Goal: Information Seeking & Learning: Learn about a topic

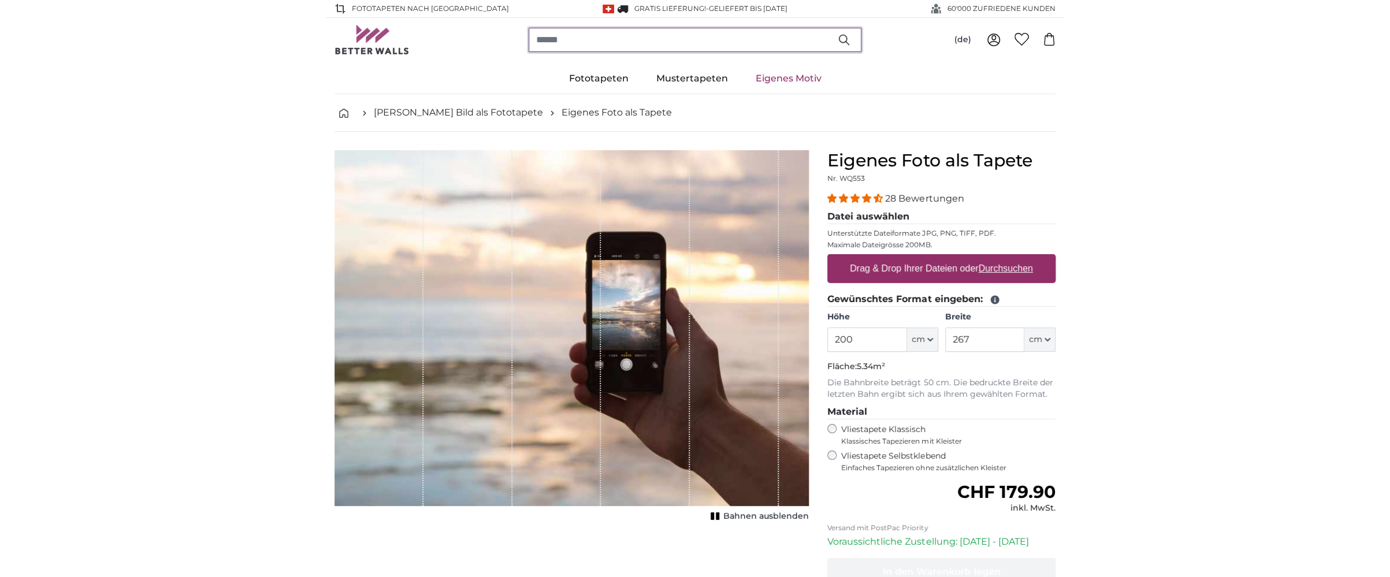
click at [554, 41] on input "search" at bounding box center [695, 40] width 333 height 24
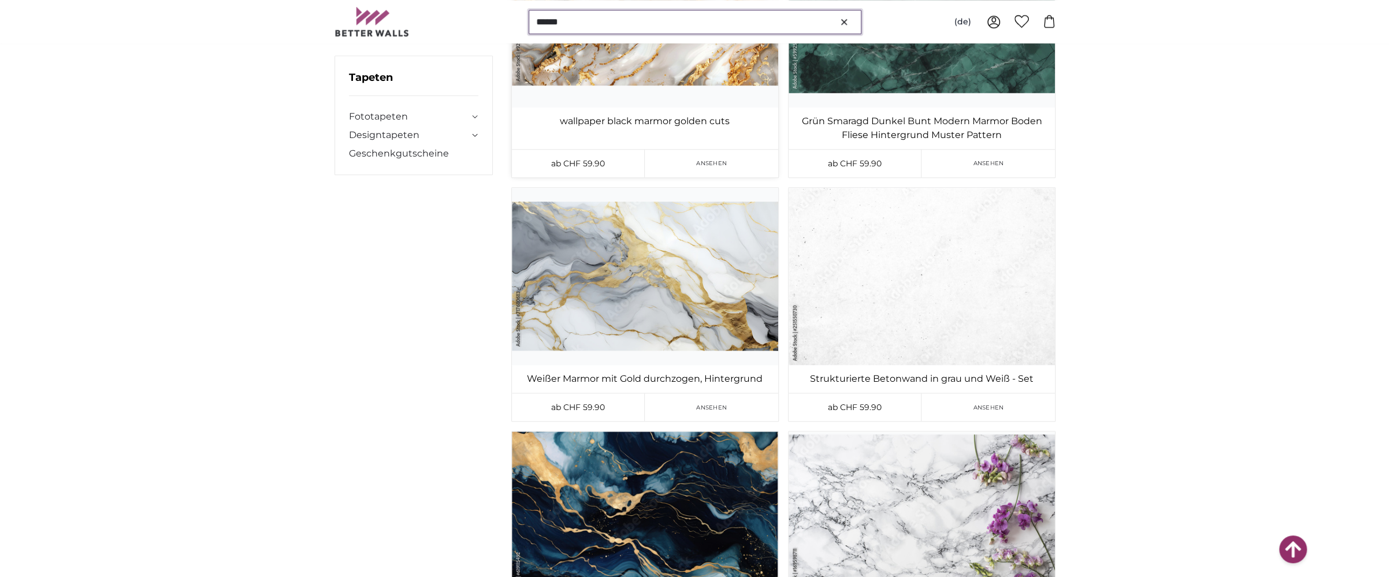
scroll to position [4272, 0]
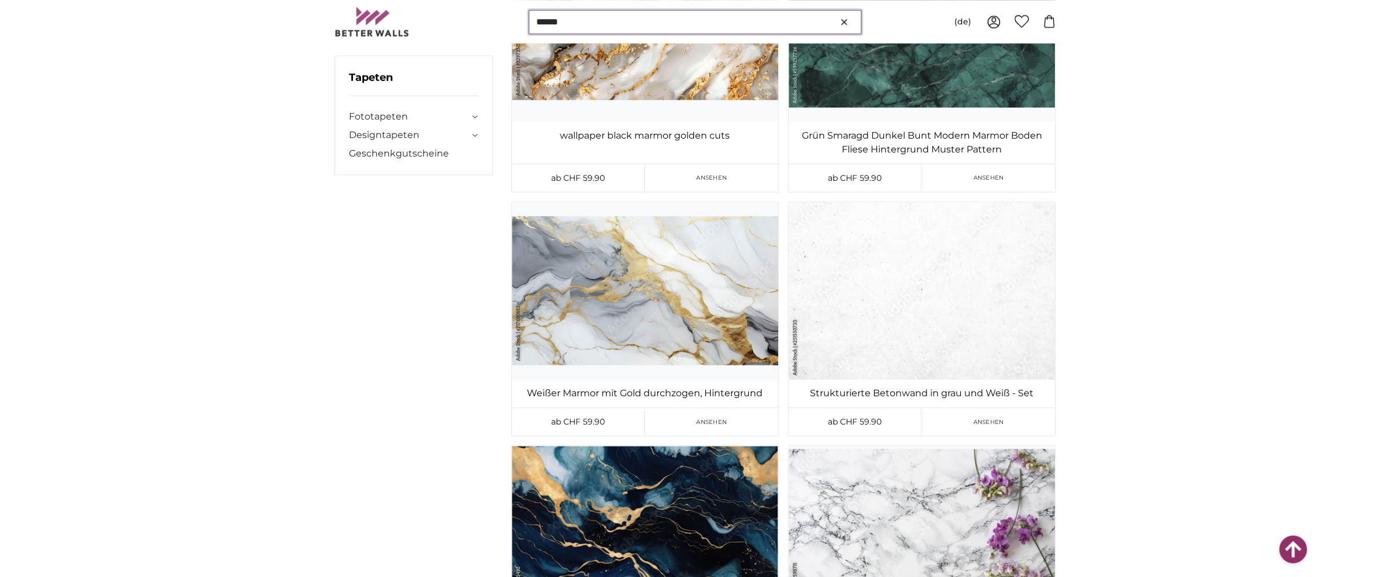
drag, startPoint x: 591, startPoint y: 18, endPoint x: 519, endPoint y: 23, distance: 72.3
click at [529, 23] on input "******" at bounding box center [695, 22] width 333 height 24
type input "********"
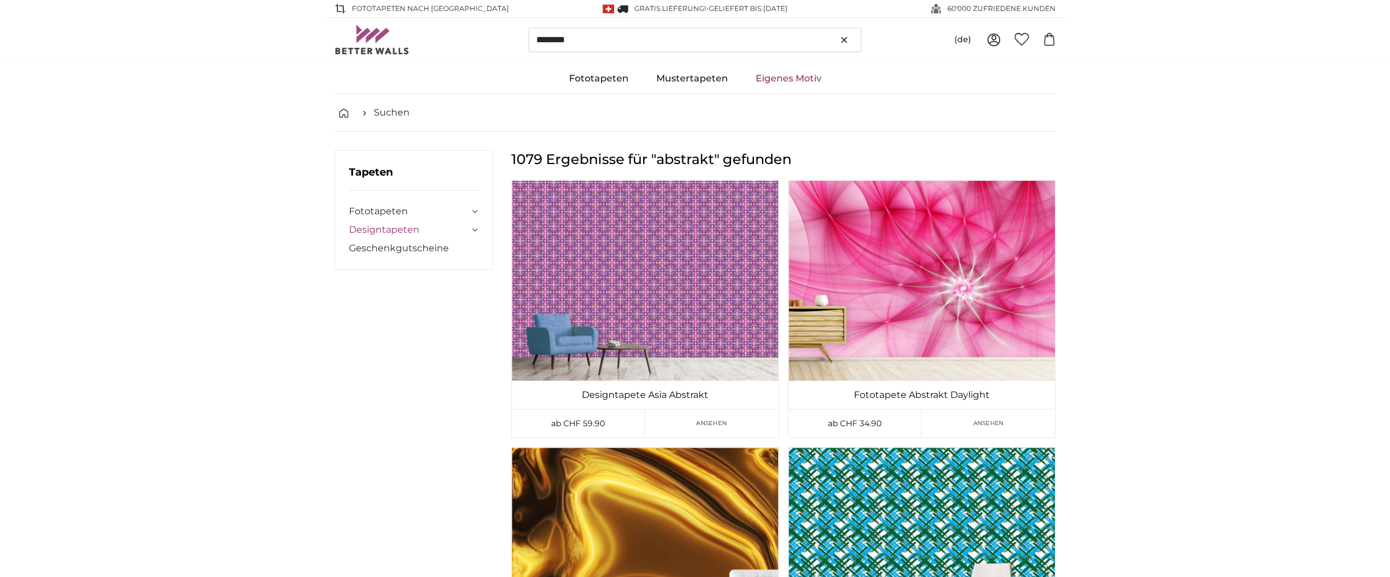
click at [408, 232] on link "Designtapeten" at bounding box center [409, 230] width 120 height 14
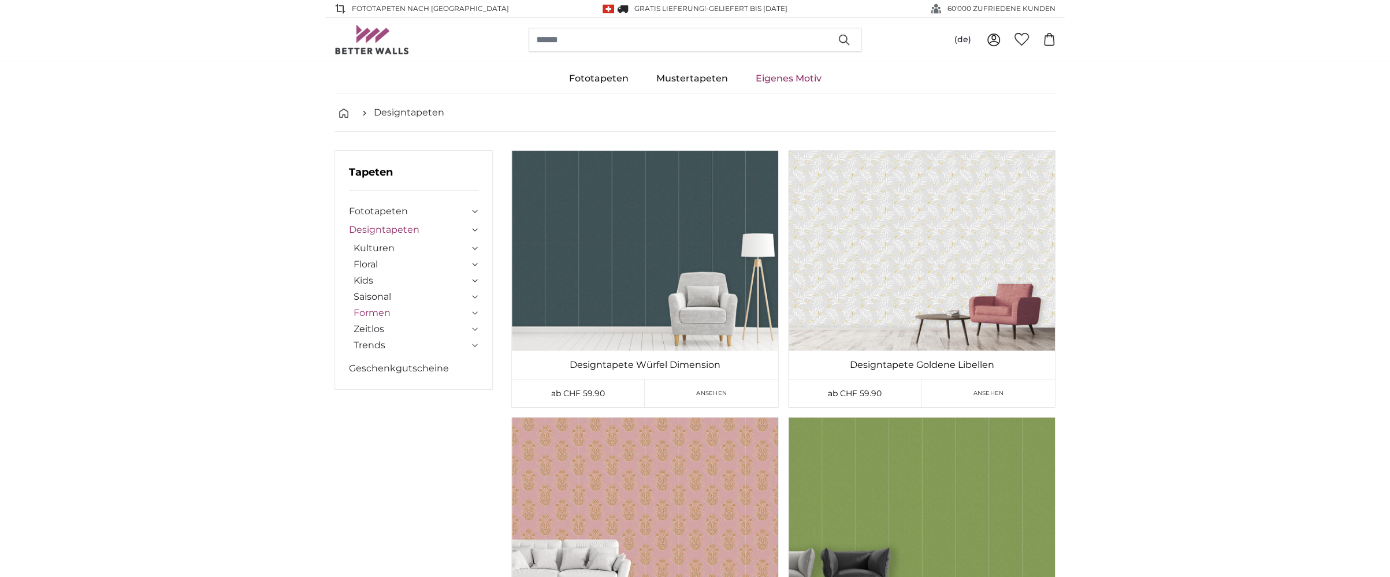
click at [383, 314] on link "Formen" at bounding box center [412, 313] width 116 height 14
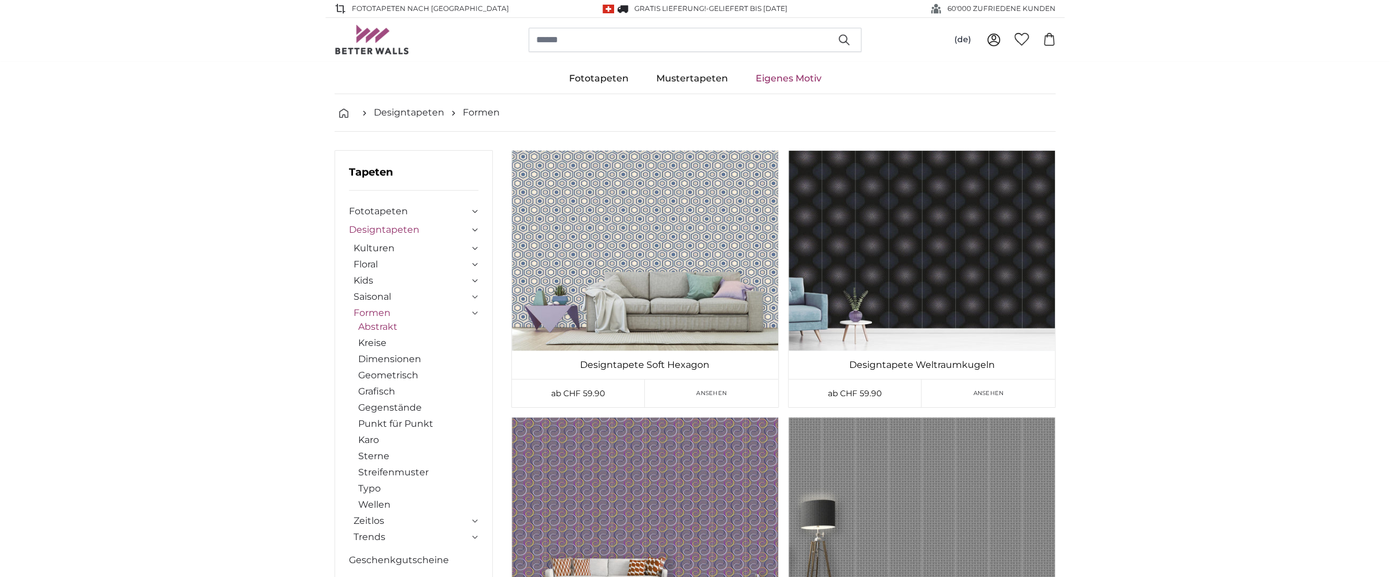
click at [392, 327] on link "Abstrakt" at bounding box center [418, 327] width 120 height 14
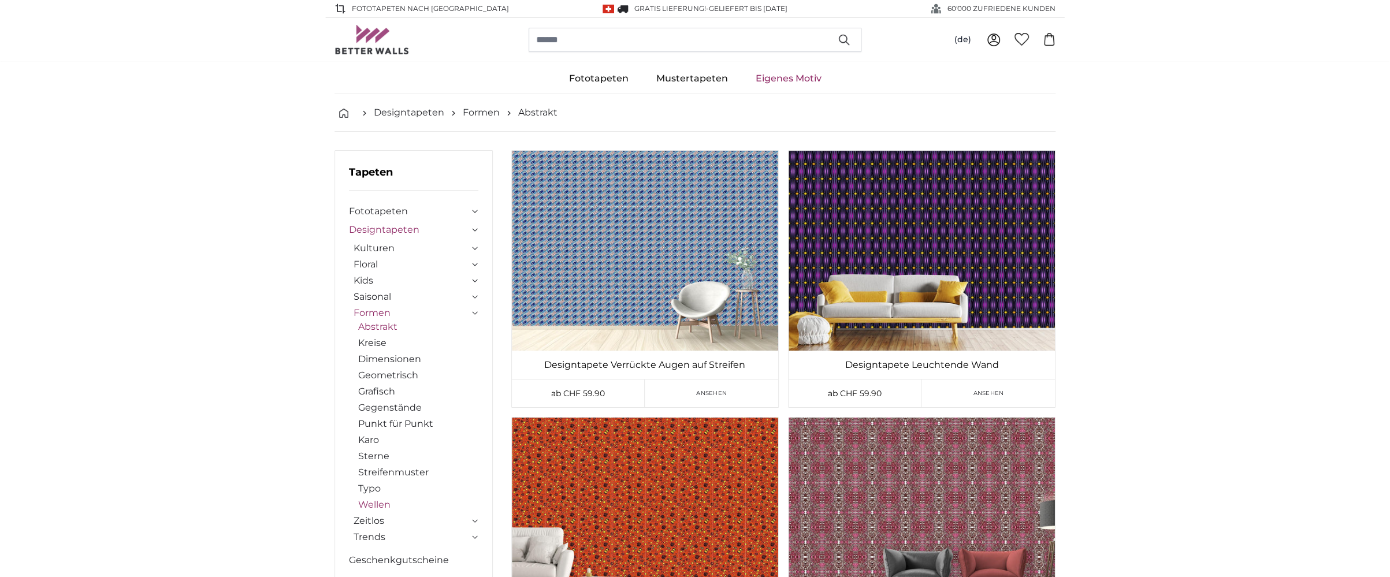
click at [381, 508] on link "Wellen" at bounding box center [418, 505] width 120 height 14
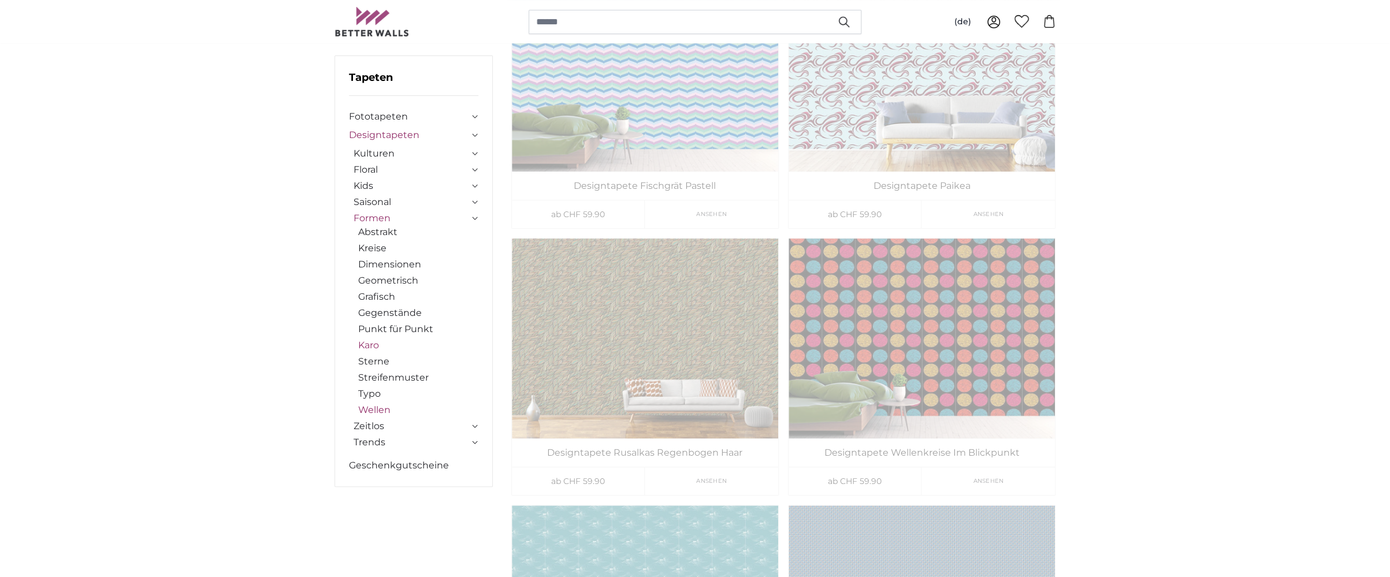
scroll to position [183, 0]
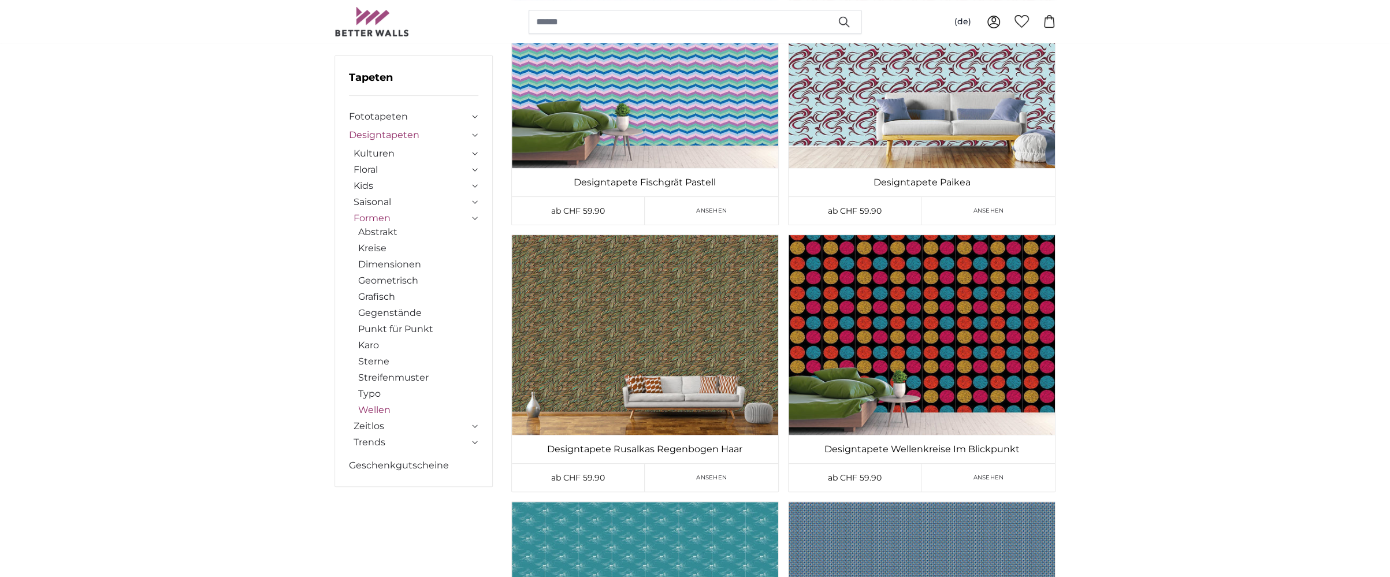
click at [477, 426] on icon at bounding box center [475, 426] width 6 height 3
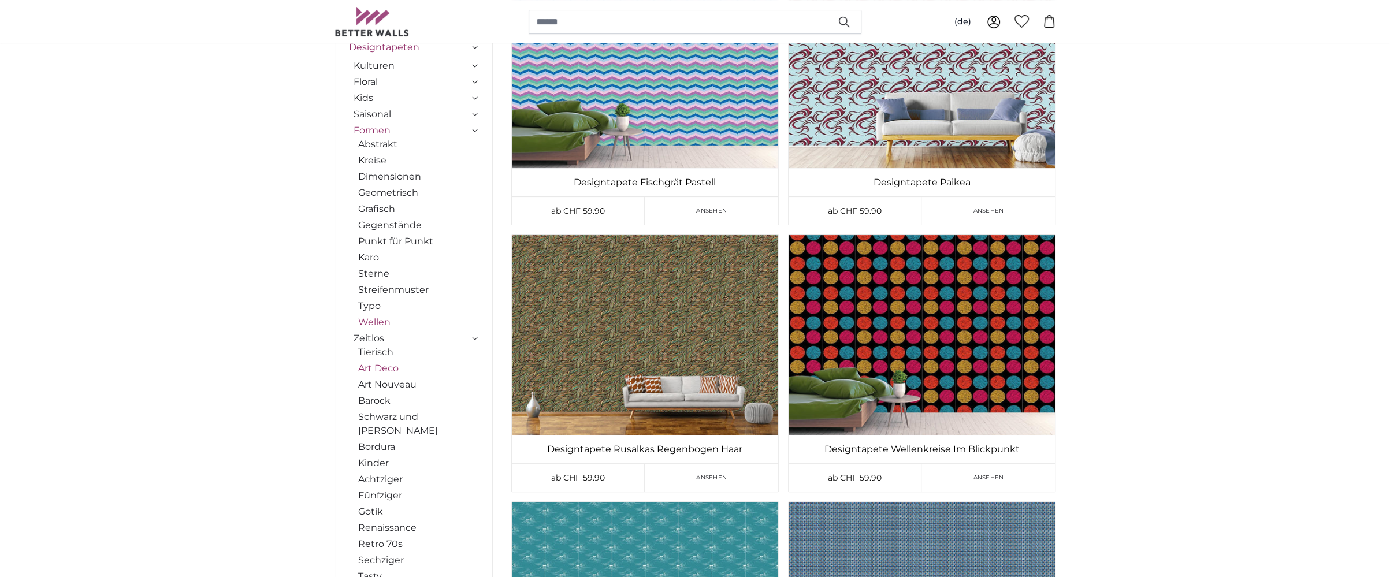
click at [381, 368] on link "Art Deco" at bounding box center [418, 369] width 120 height 14
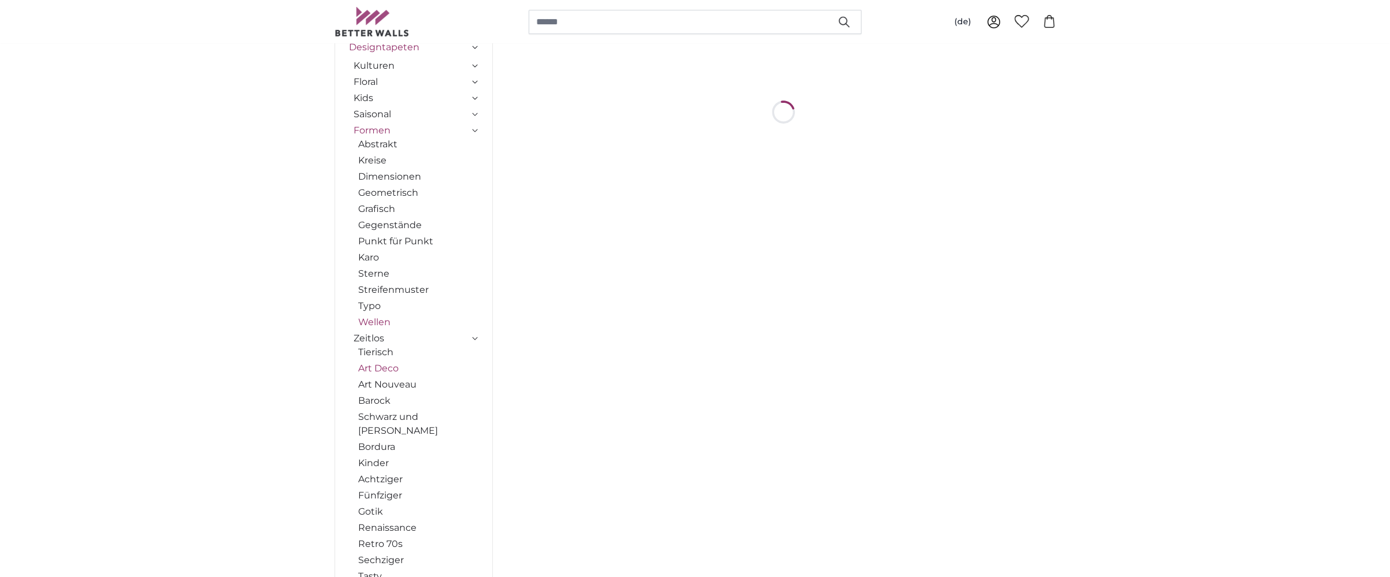
scroll to position [0, 0]
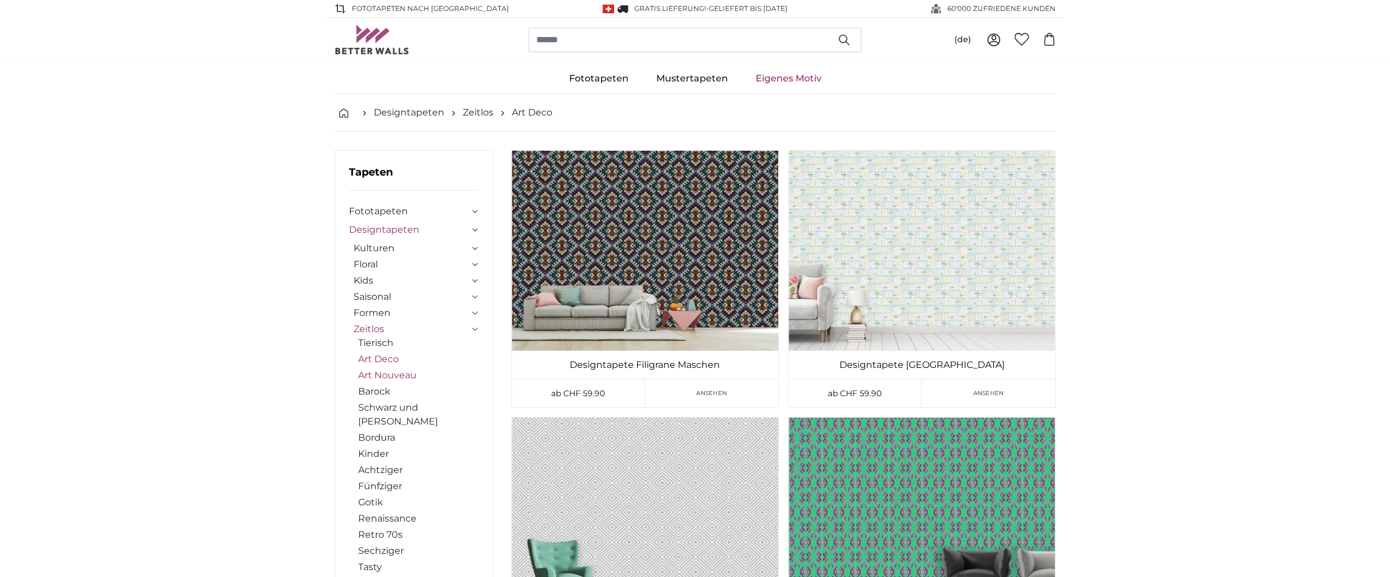
click at [399, 376] on link "Art Nouveau" at bounding box center [418, 376] width 120 height 14
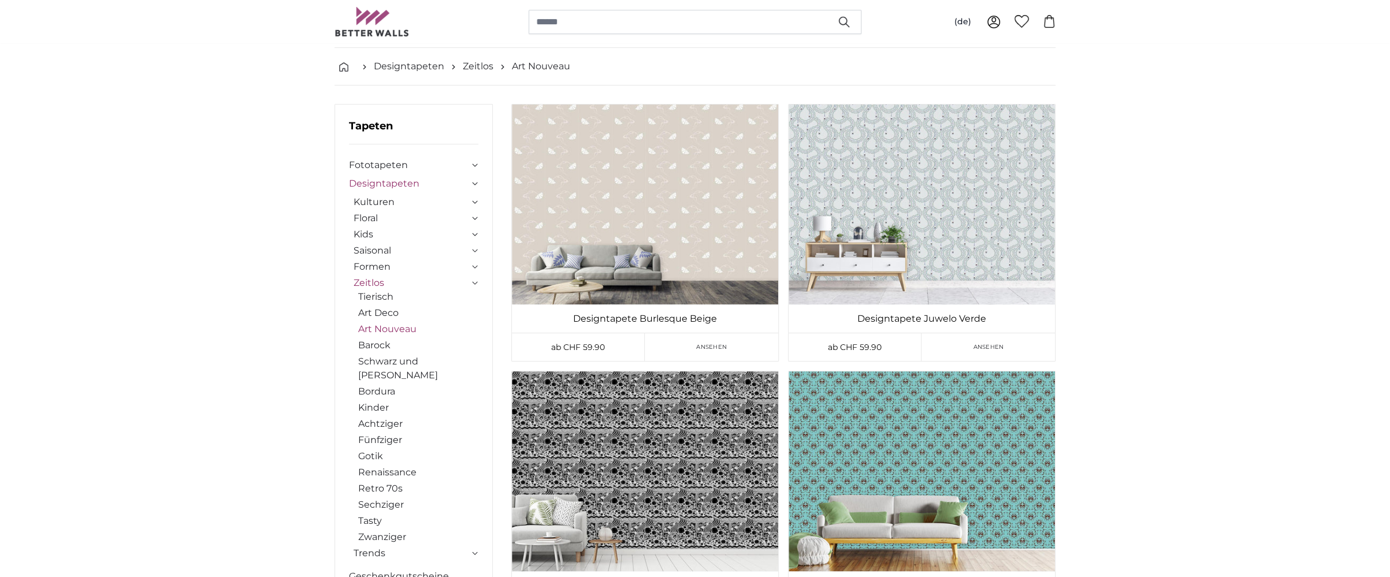
scroll to position [122, 0]
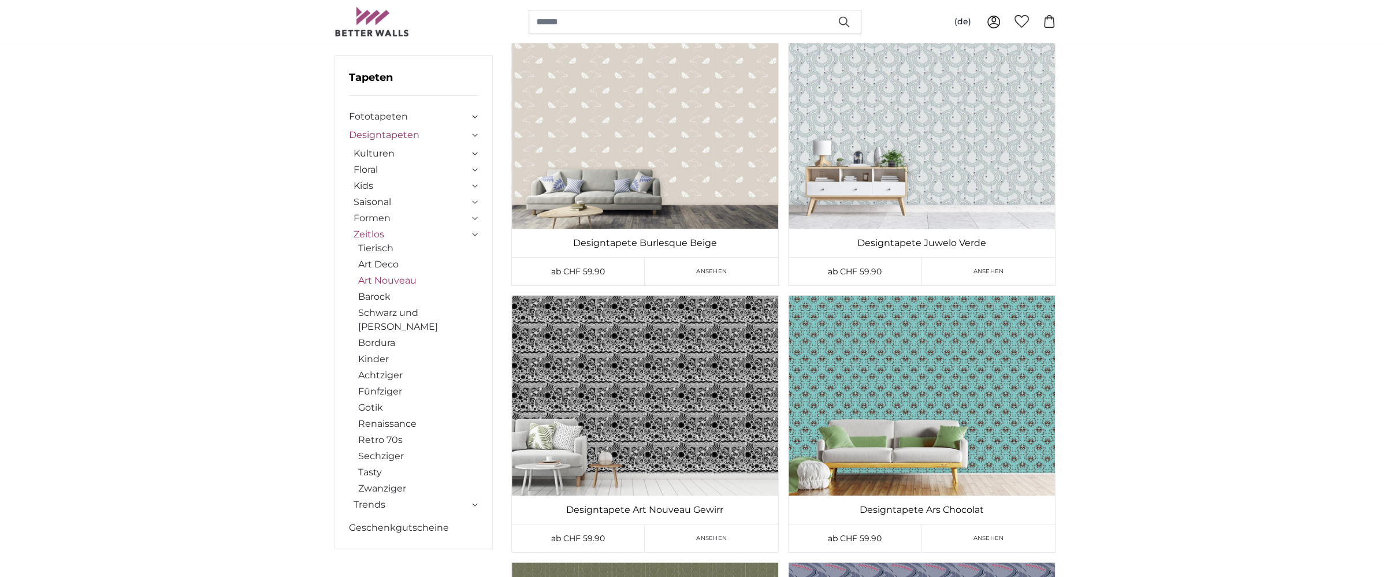
click at [473, 503] on icon at bounding box center [475, 504] width 6 height 3
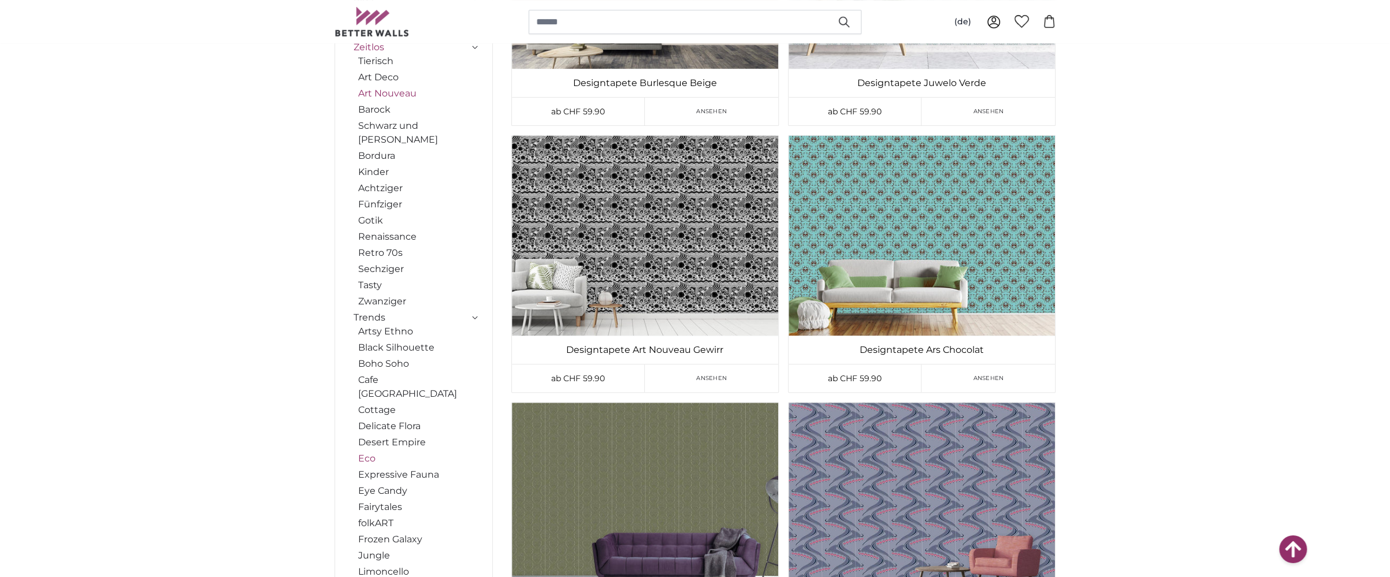
scroll to position [305, 0]
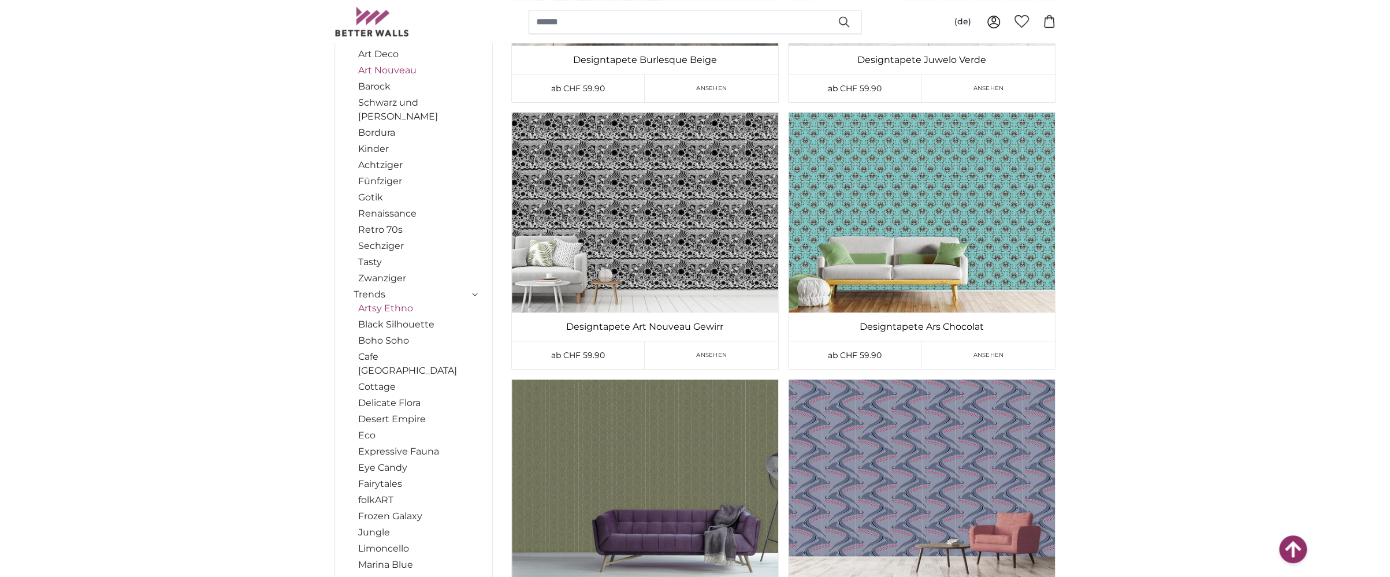
click at [406, 302] on link "Artsy Ethno" at bounding box center [418, 309] width 120 height 14
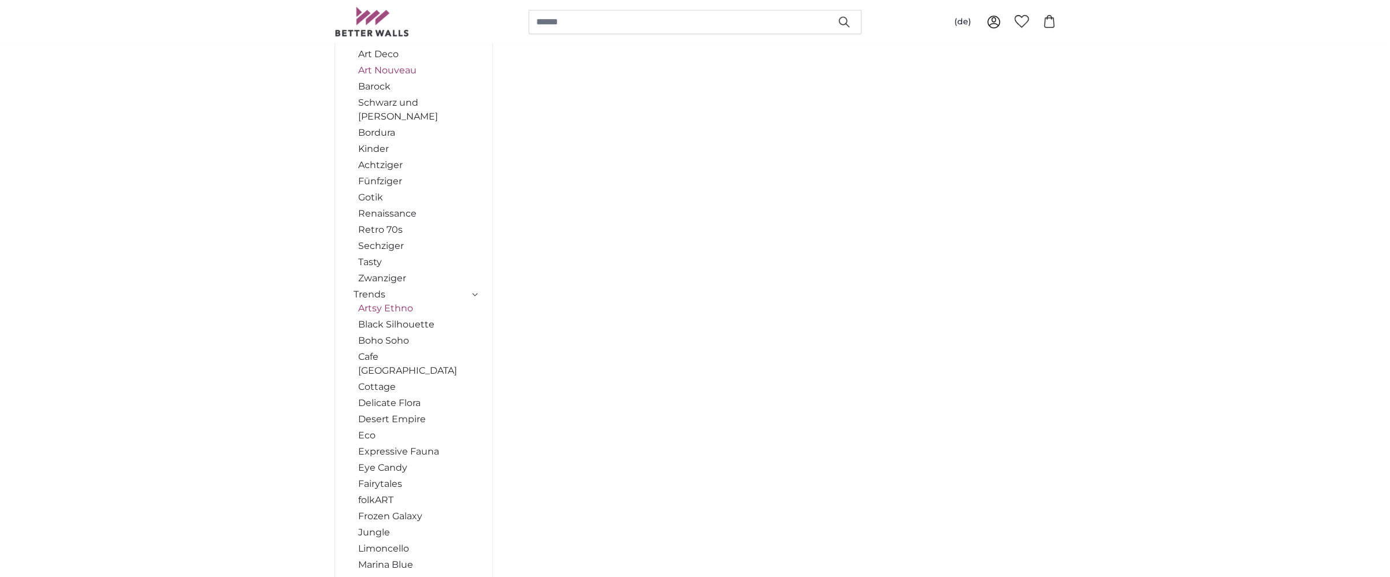
scroll to position [0, 0]
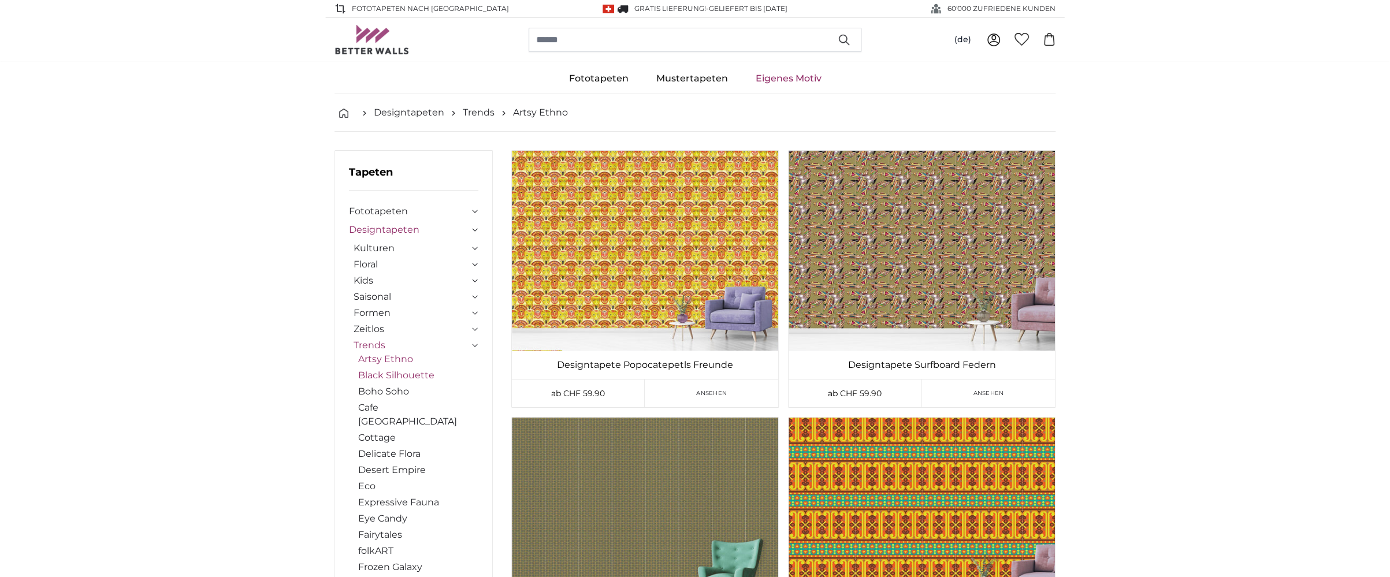
click at [421, 377] on link "Black Silhouette" at bounding box center [418, 376] width 120 height 14
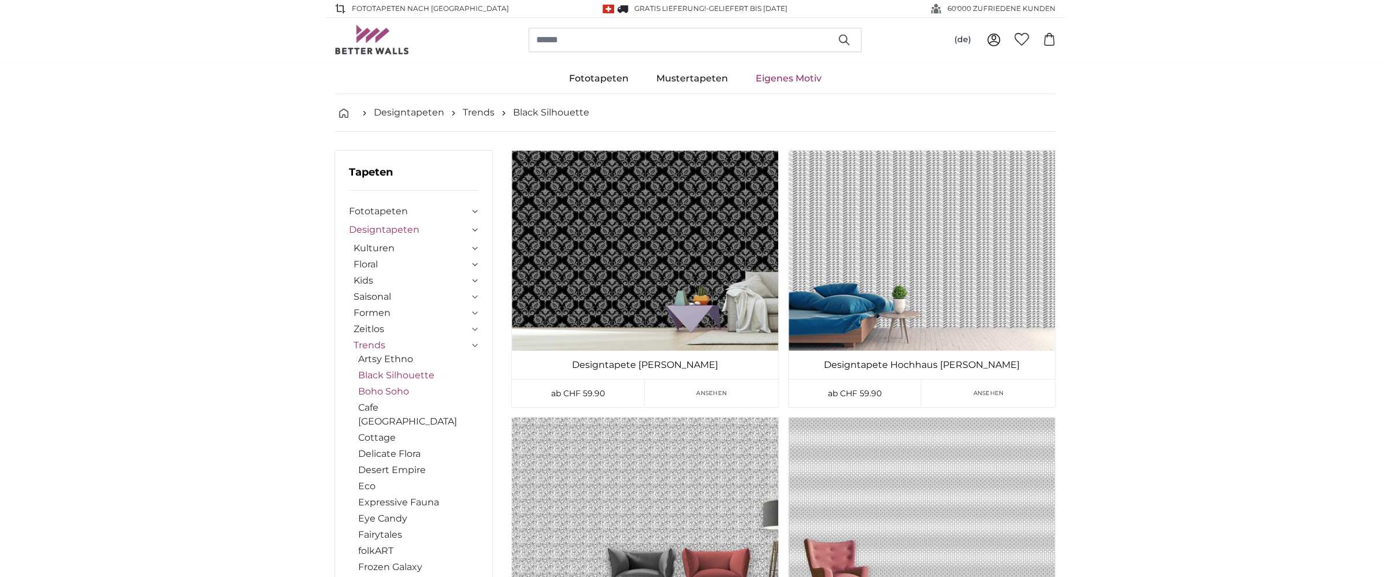
click at [395, 389] on link "Boho Soho" at bounding box center [418, 392] width 120 height 14
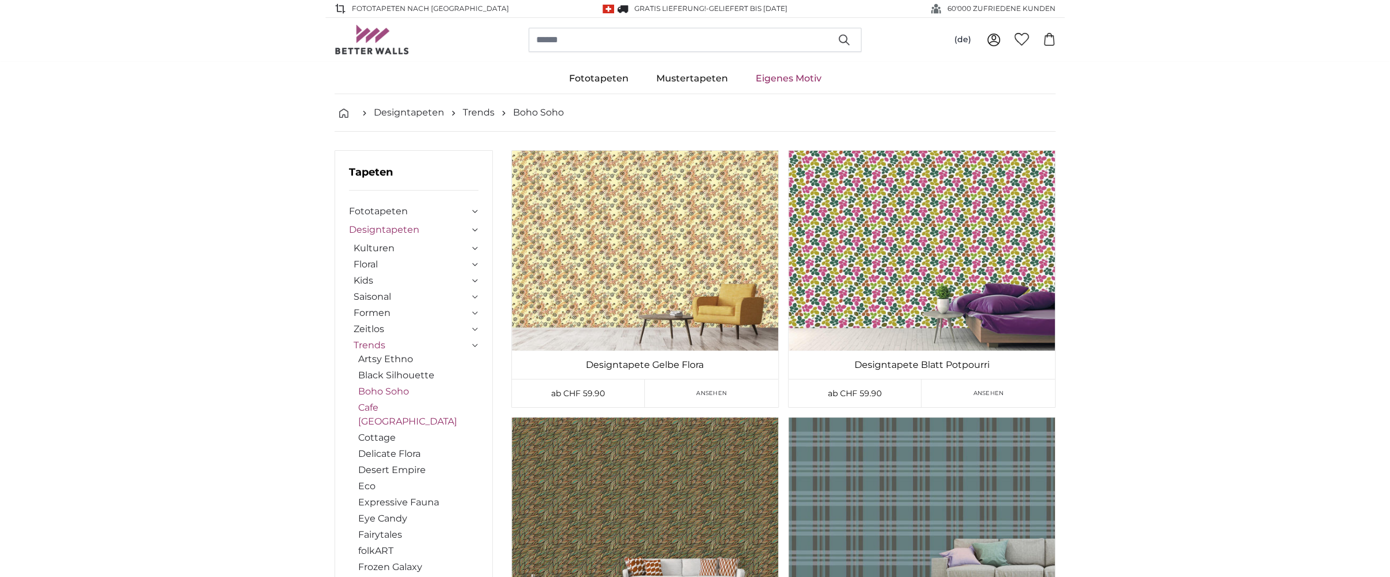
click at [393, 406] on link "Cafe [GEOGRAPHIC_DATA]" at bounding box center [418, 415] width 120 height 28
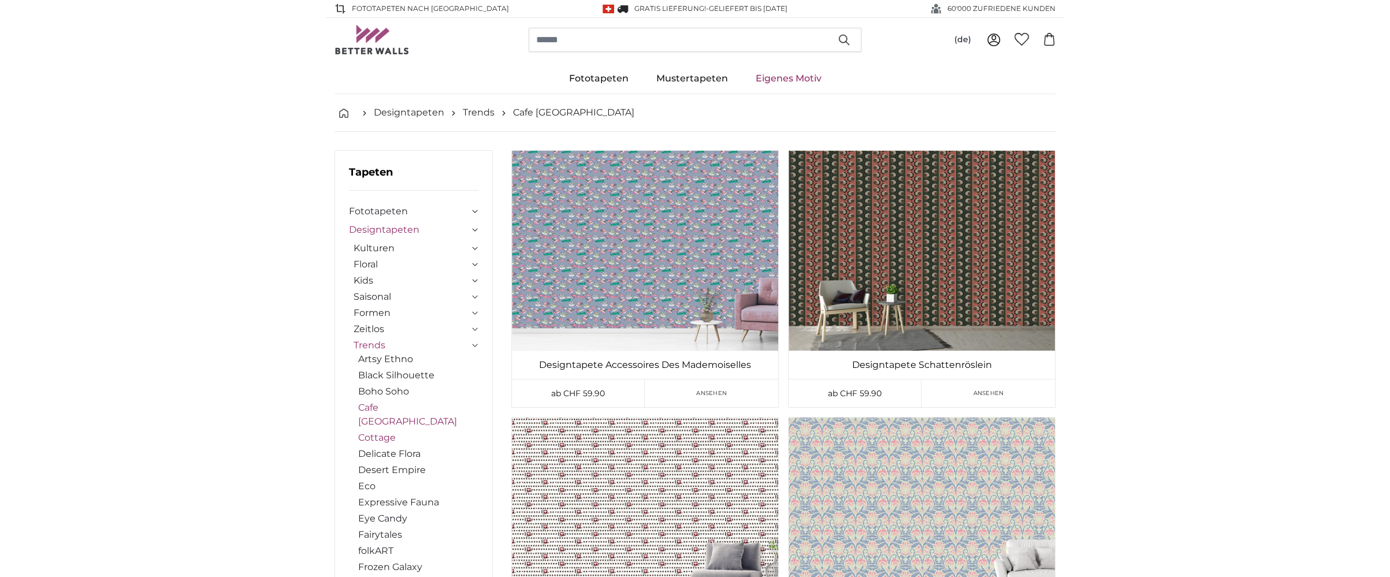
click at [389, 431] on link "Cottage" at bounding box center [418, 438] width 120 height 14
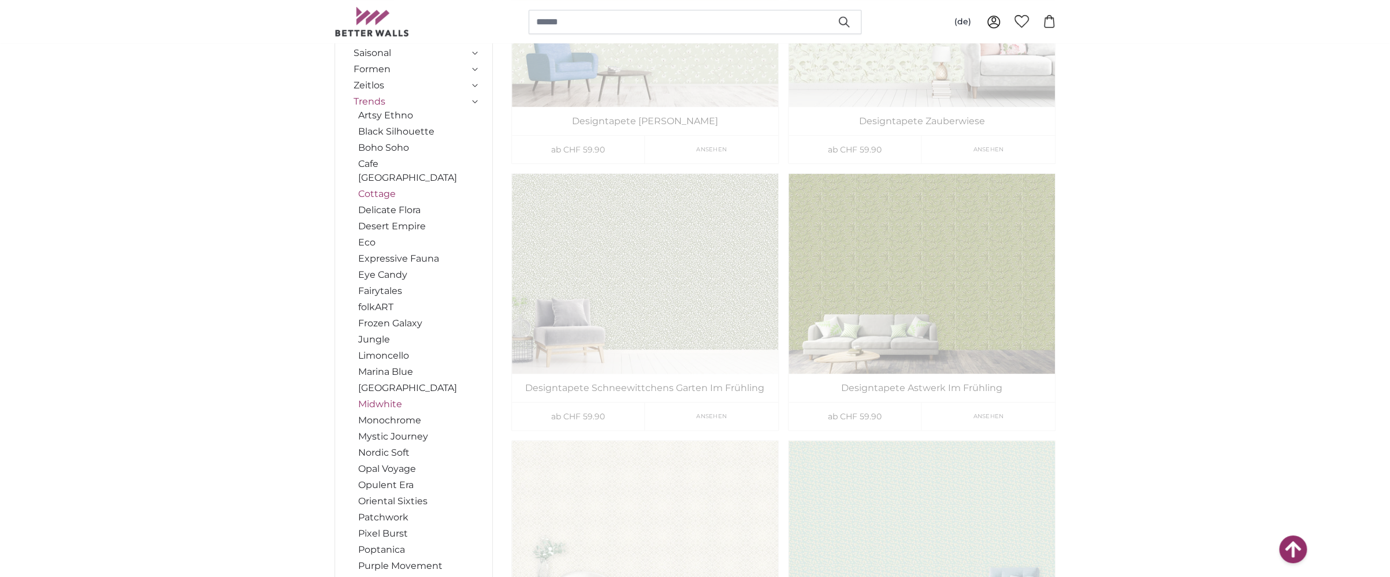
scroll to position [305, 0]
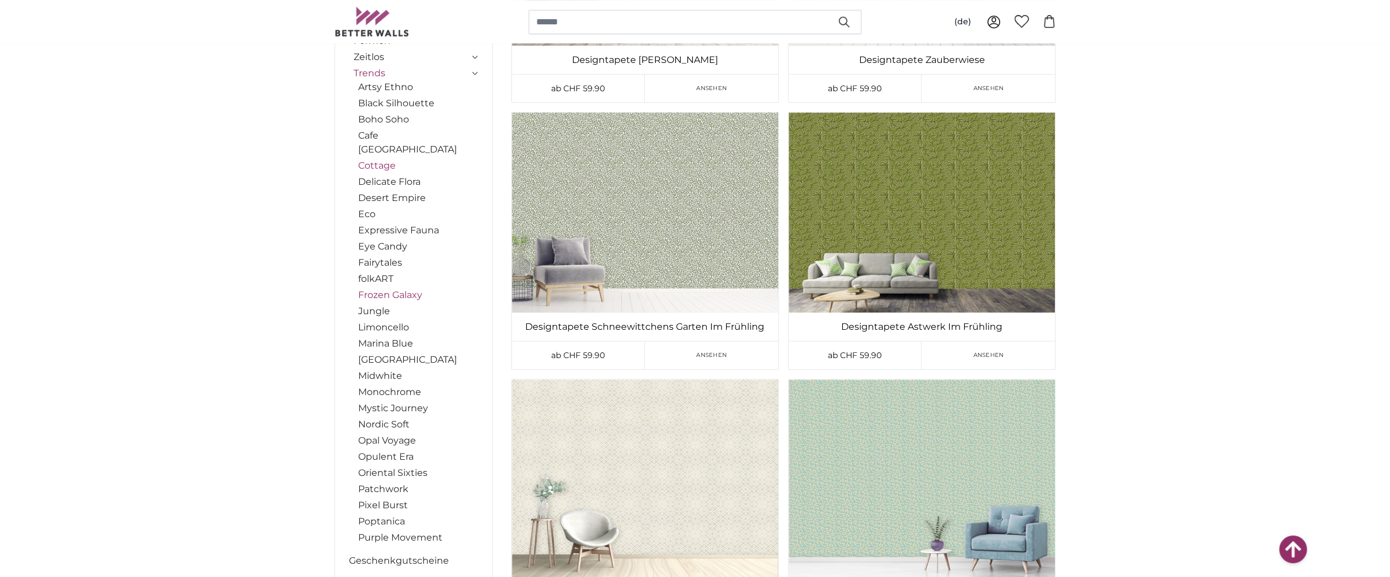
click at [411, 288] on link "Frozen Galaxy" at bounding box center [418, 295] width 120 height 14
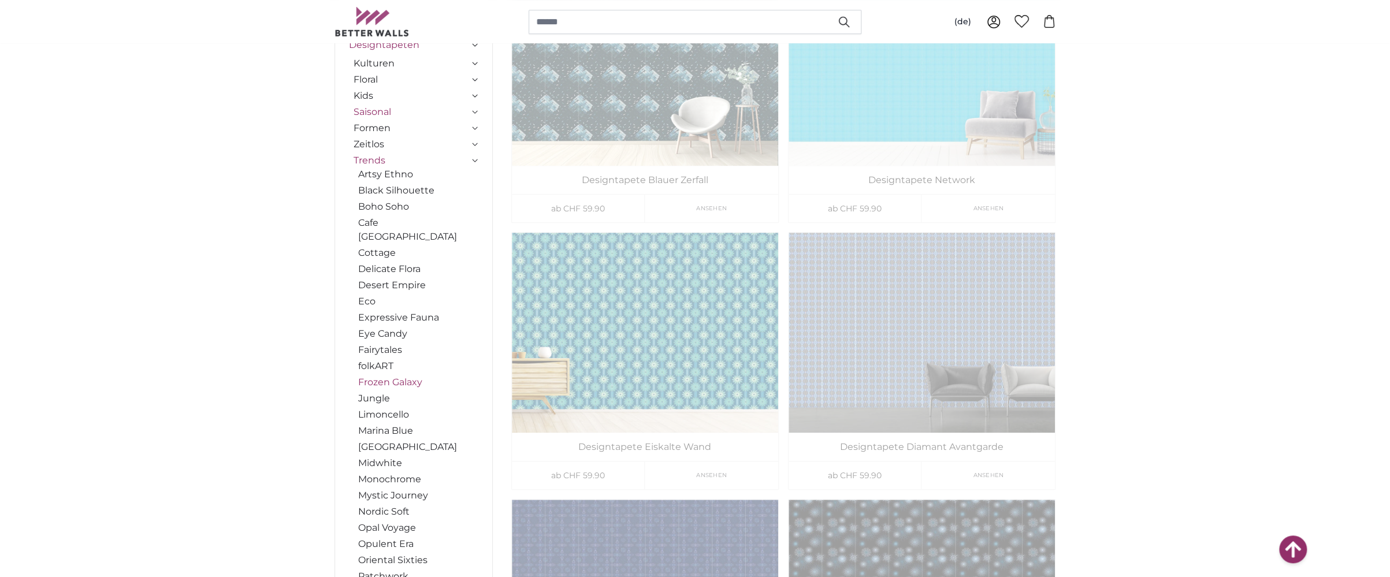
scroll to position [244, 0]
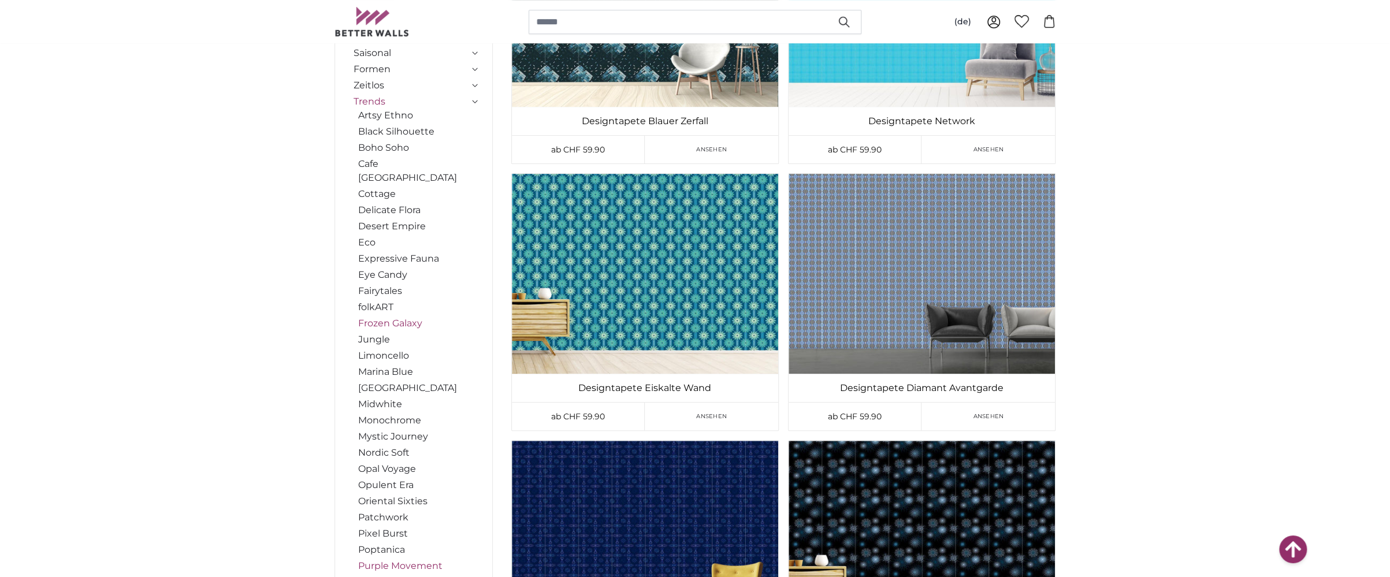
click at [403, 559] on link "Purple Movement" at bounding box center [418, 566] width 120 height 14
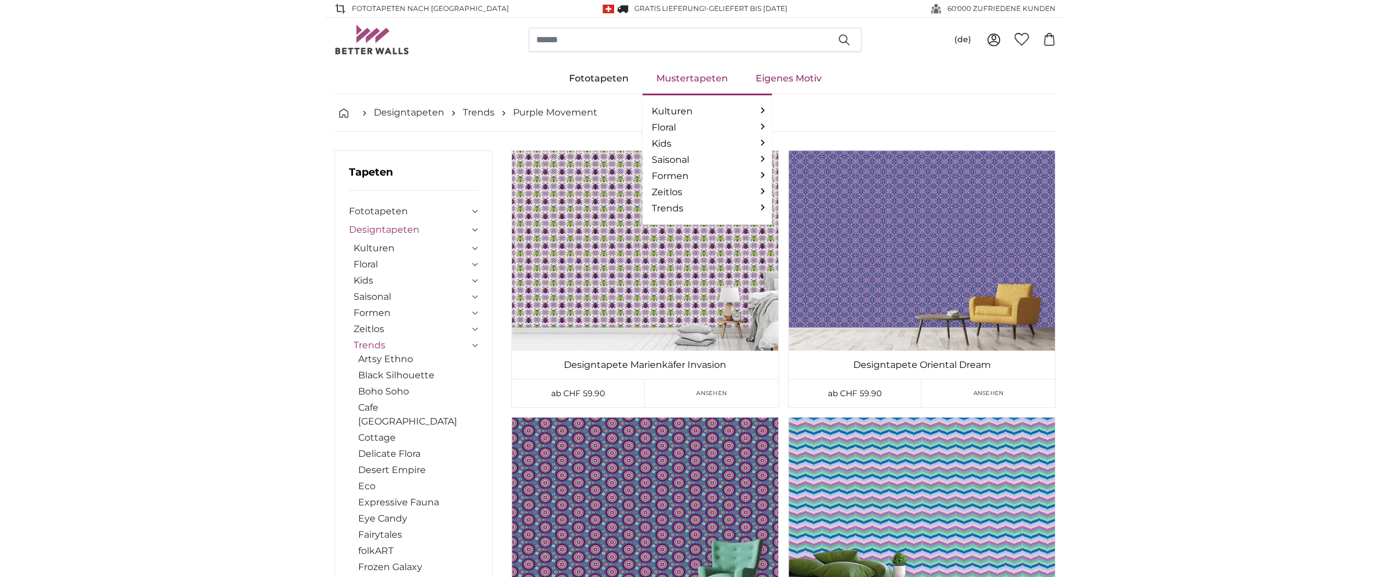
click at [682, 80] on link "Mustertapeten" at bounding box center [692, 79] width 99 height 30
